Goal: Check status: Check status

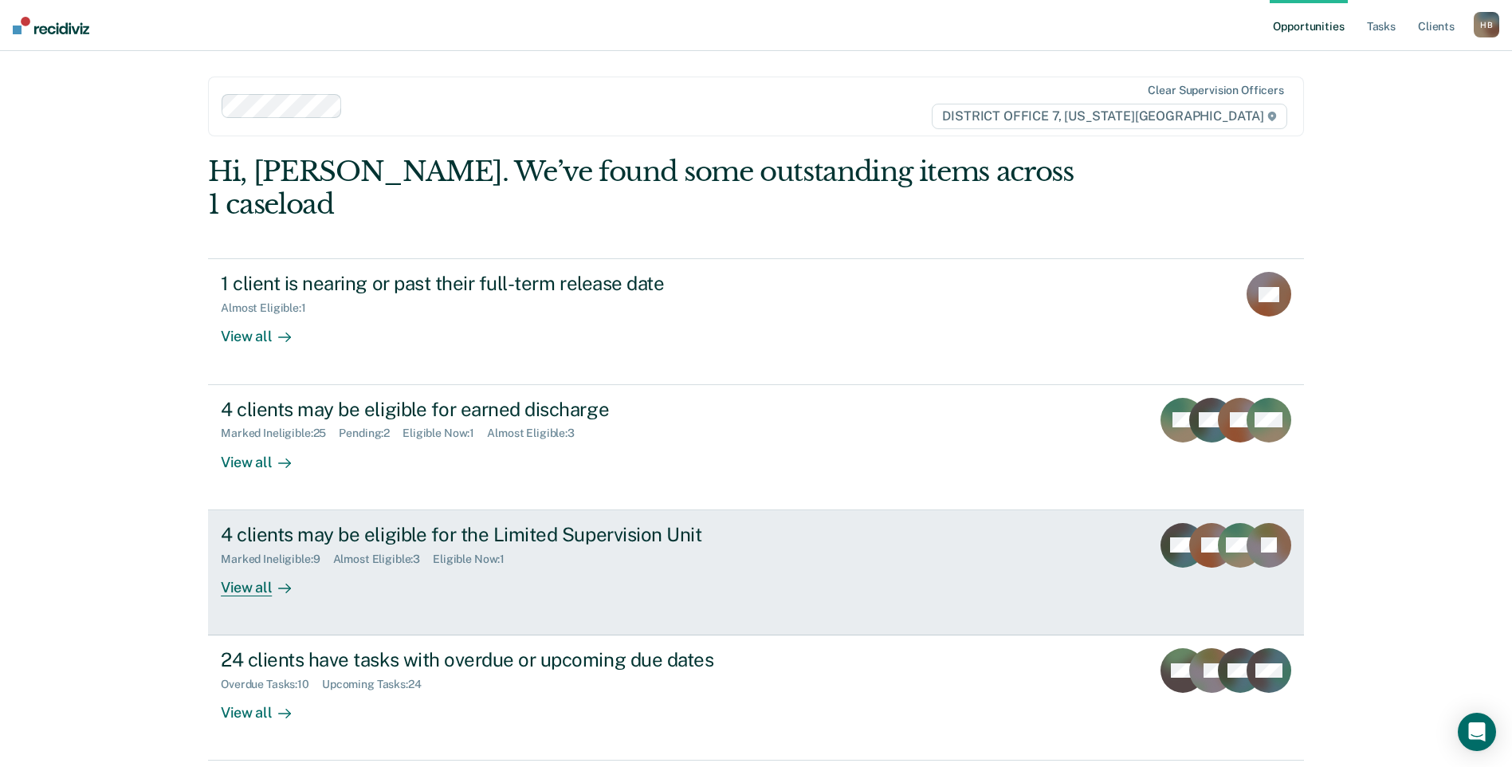
click at [701, 546] on div "Marked Ineligible : 9 Almost Eligible : 3 Eligible Now : 1" at bounding box center [501, 556] width 560 height 20
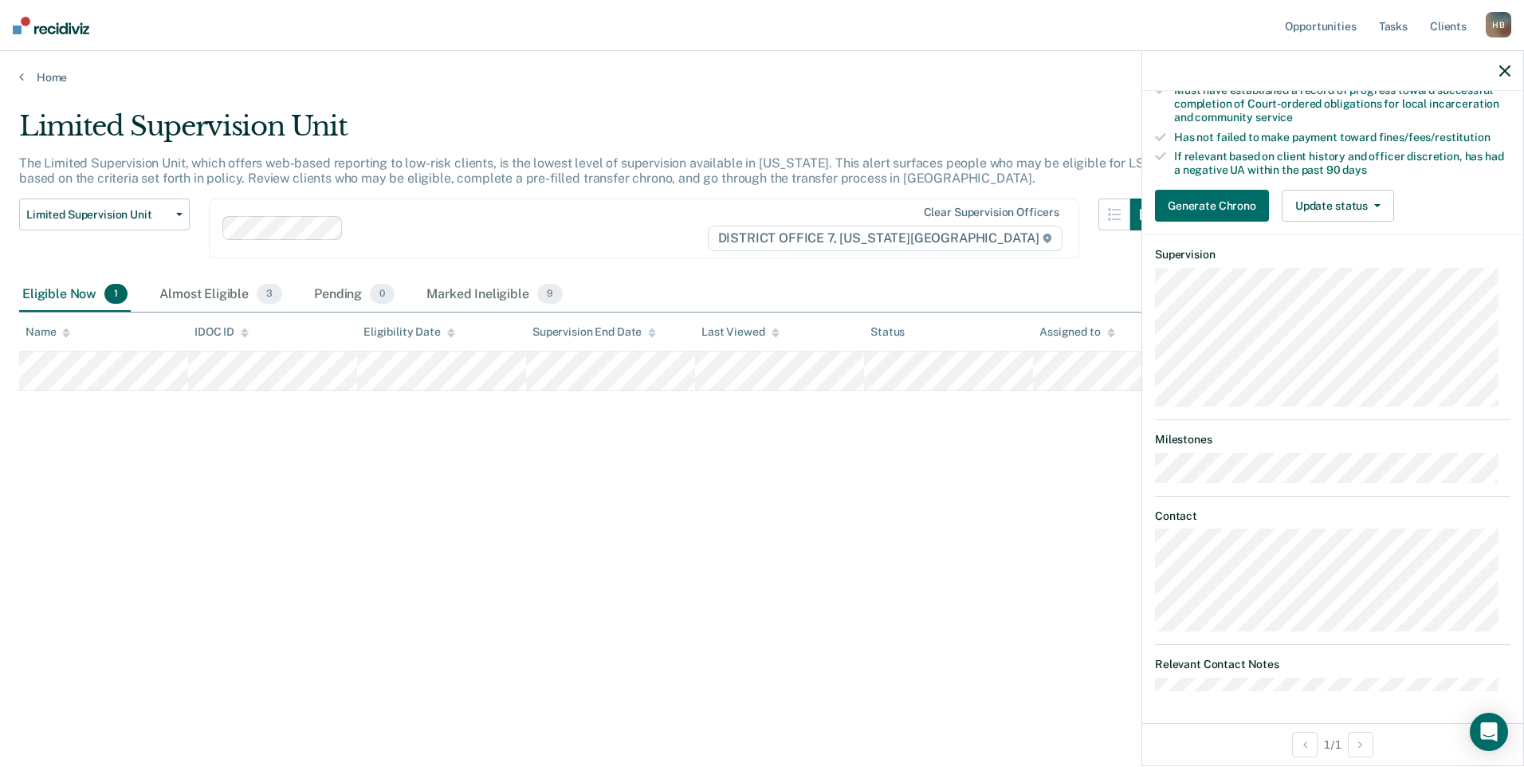
scroll to position [282, 0]
